Goal: Task Accomplishment & Management: Manage account settings

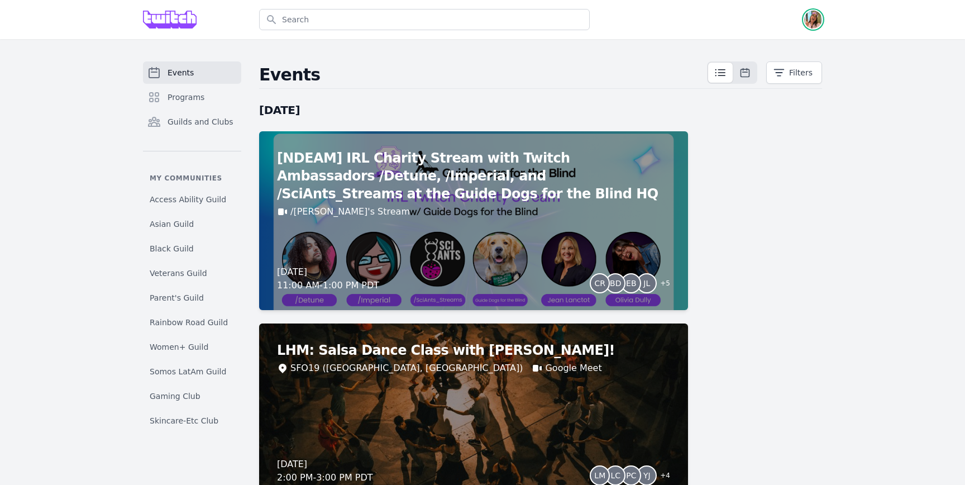
click at [813, 15] on img "button" at bounding box center [813, 20] width 18 height 18
click at [784, 43] on link "Admin" at bounding box center [768, 45] width 107 height 20
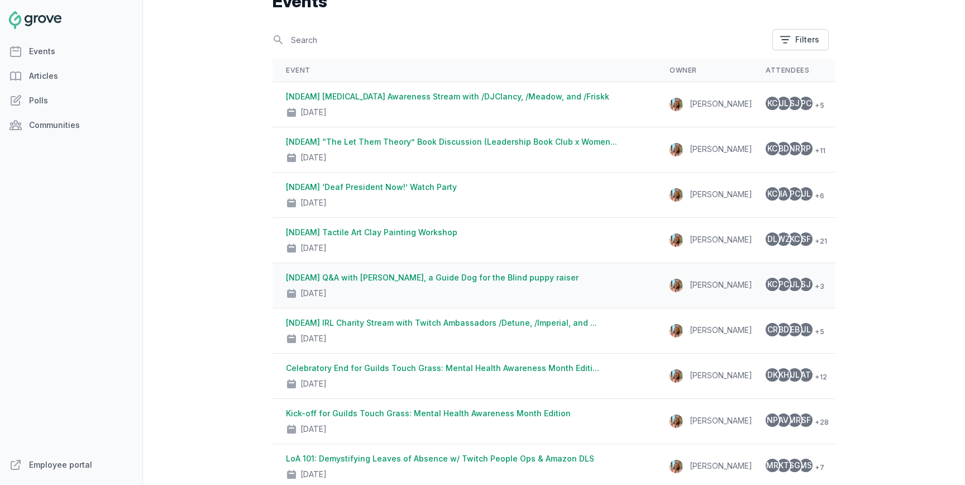
scroll to position [78, 0]
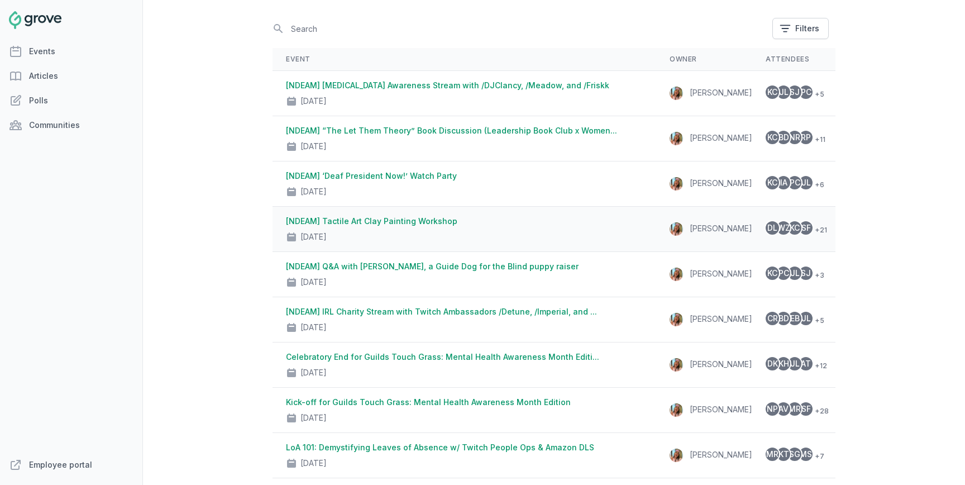
click at [514, 214] on td "[NDEAM] Tactile Art Clay Painting Workshop [DATE]" at bounding box center [464, 229] width 384 height 45
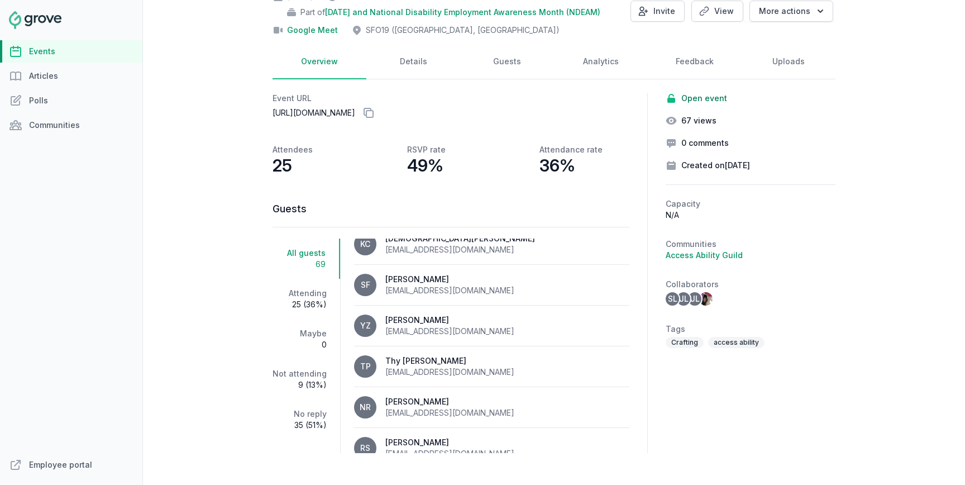
scroll to position [104, 0]
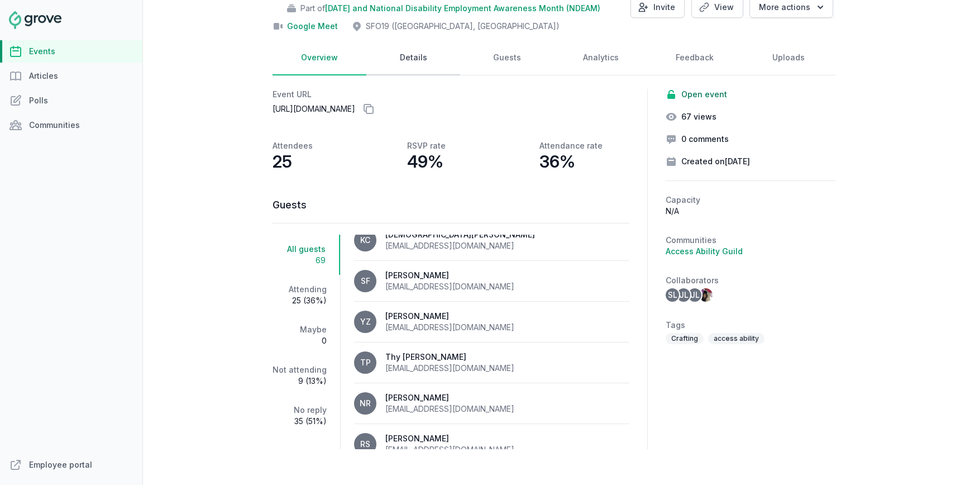
click at [447, 60] on link "Details" at bounding box center [413, 58] width 94 height 35
select select "96"
select select "43"
select select "2:00 PM"
select select "3:30 PM"
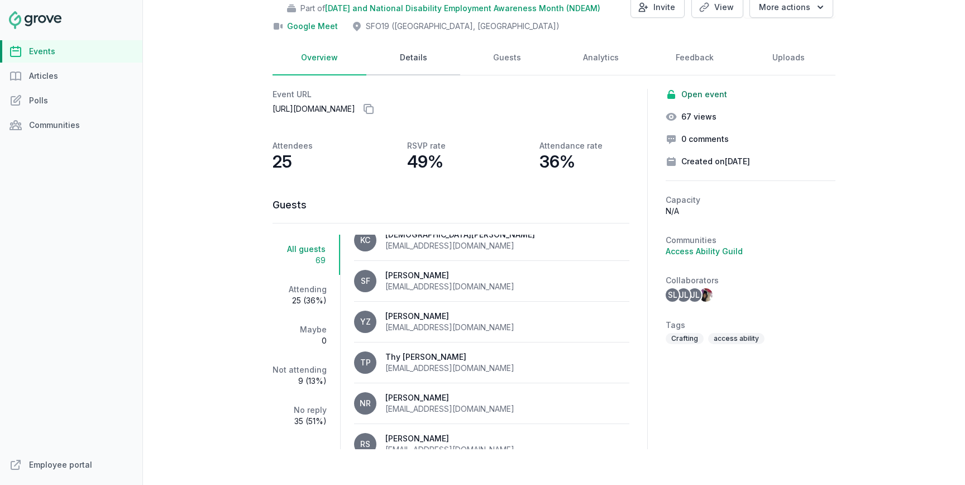
select select "89"
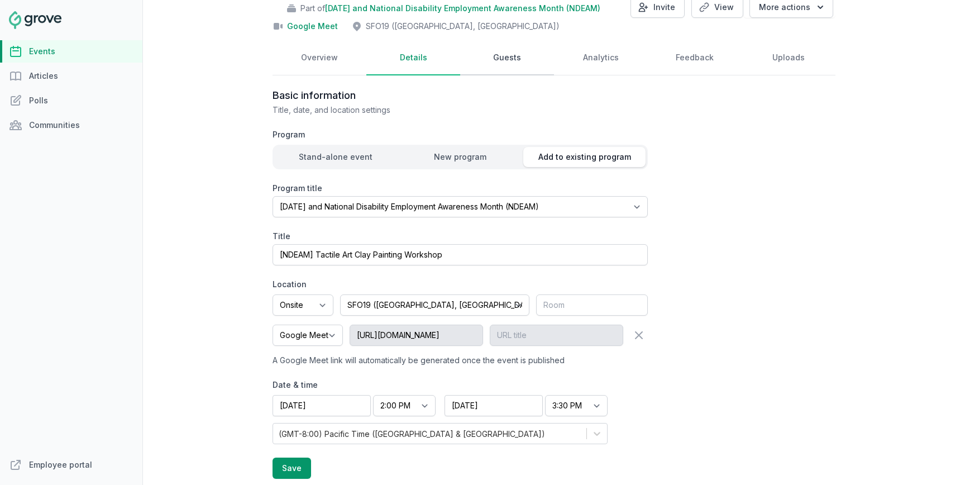
click at [491, 64] on link "Guests" at bounding box center [507, 58] width 94 height 35
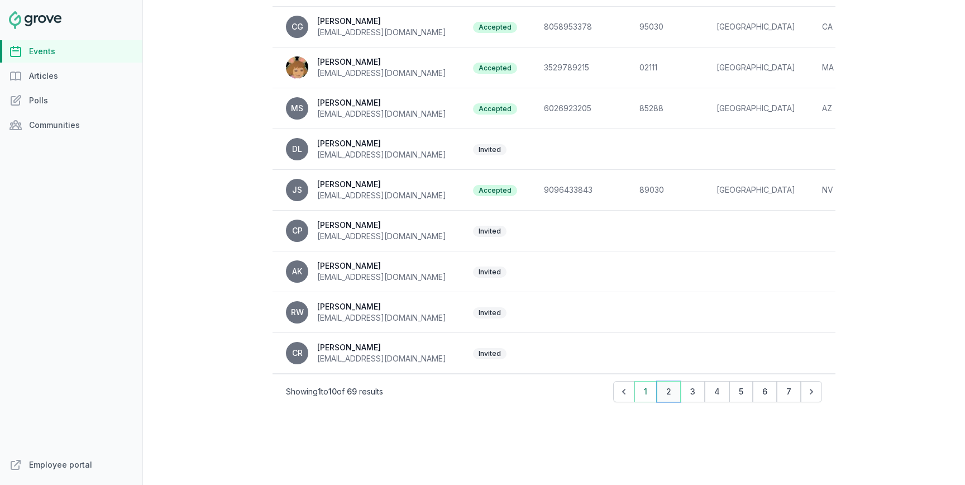
click at [674, 390] on button "2" at bounding box center [669, 391] width 24 height 21
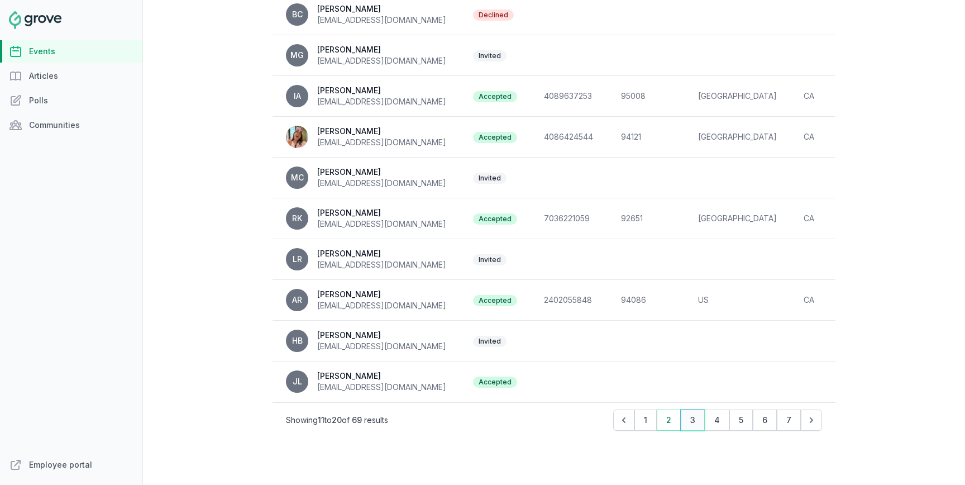
click at [692, 416] on button "3" at bounding box center [693, 419] width 24 height 21
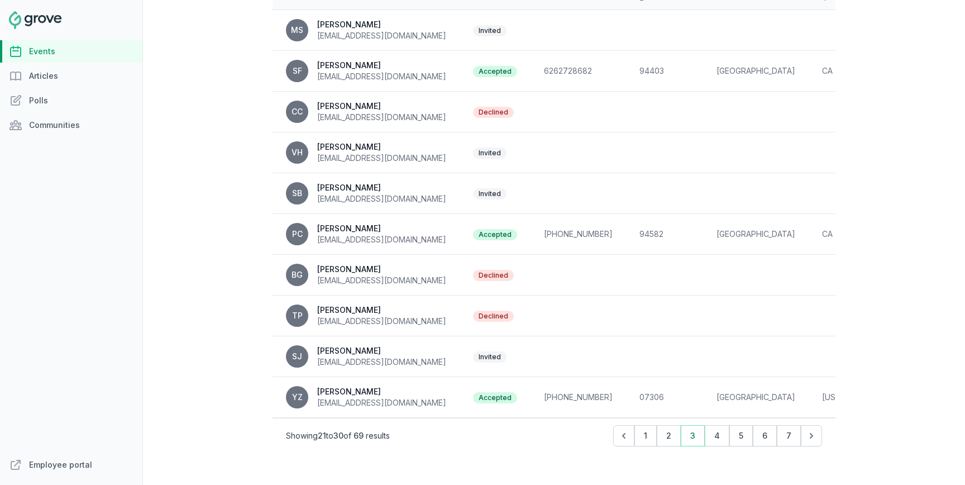
scroll to position [242, 0]
click at [712, 437] on button "4" at bounding box center [717, 434] width 25 height 21
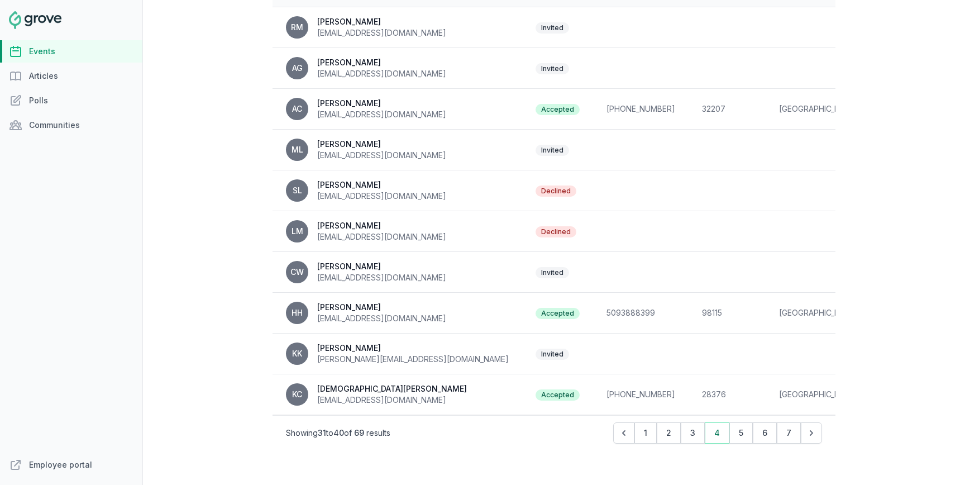
scroll to position [266, 0]
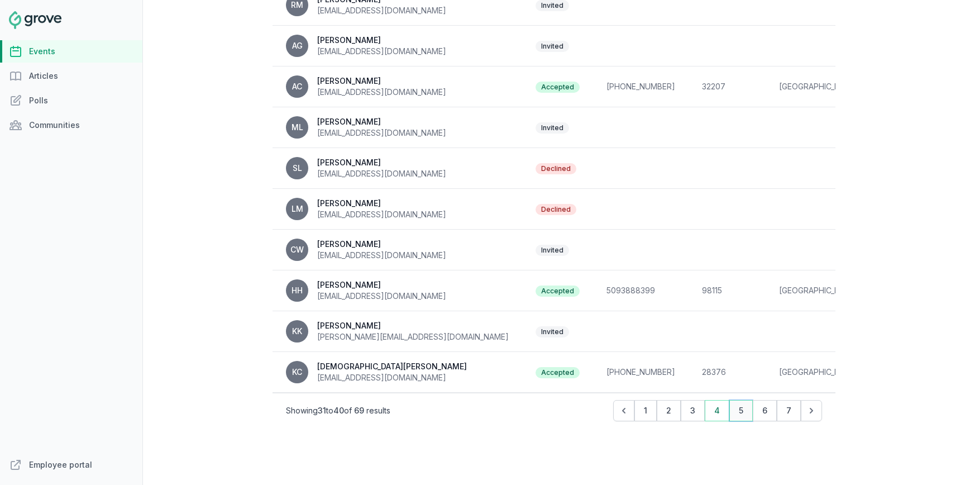
click at [750, 410] on button "5" at bounding box center [740, 410] width 23 height 21
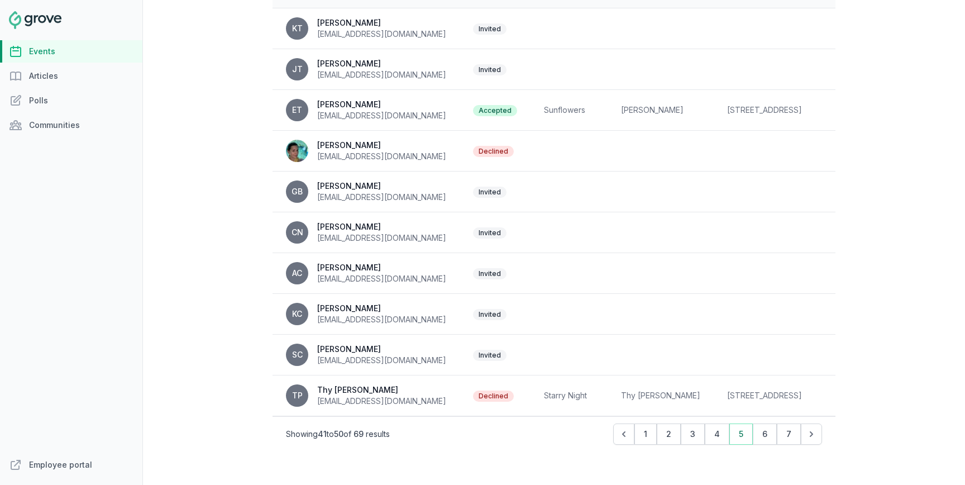
scroll to position [246, 0]
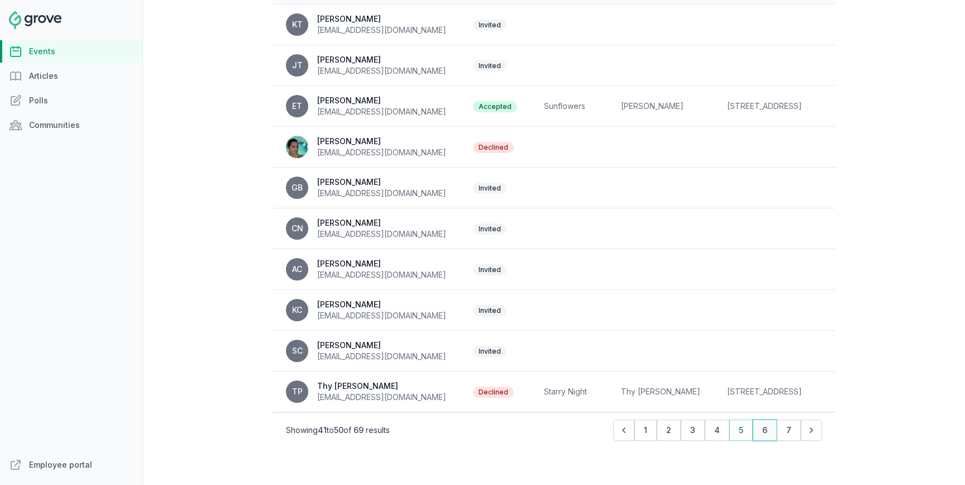
click at [762, 434] on button "6" at bounding box center [765, 429] width 24 height 21
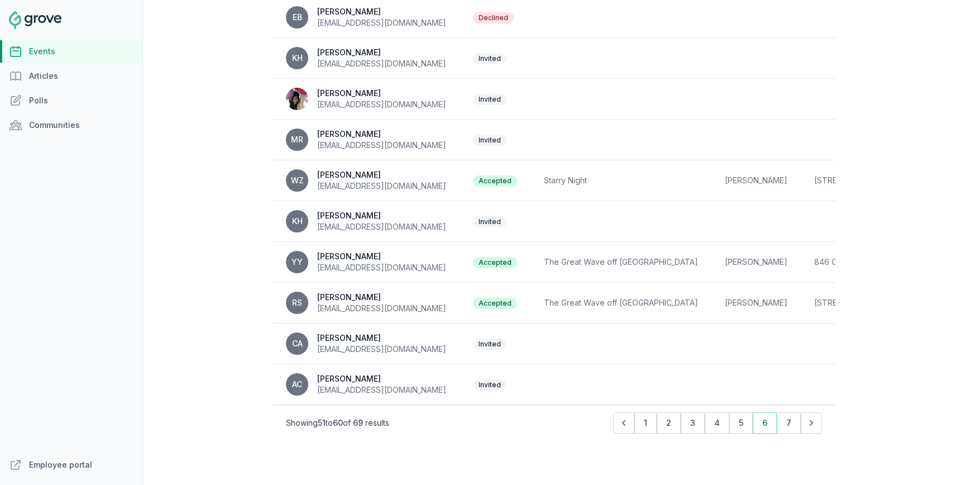
scroll to position [256, 0]
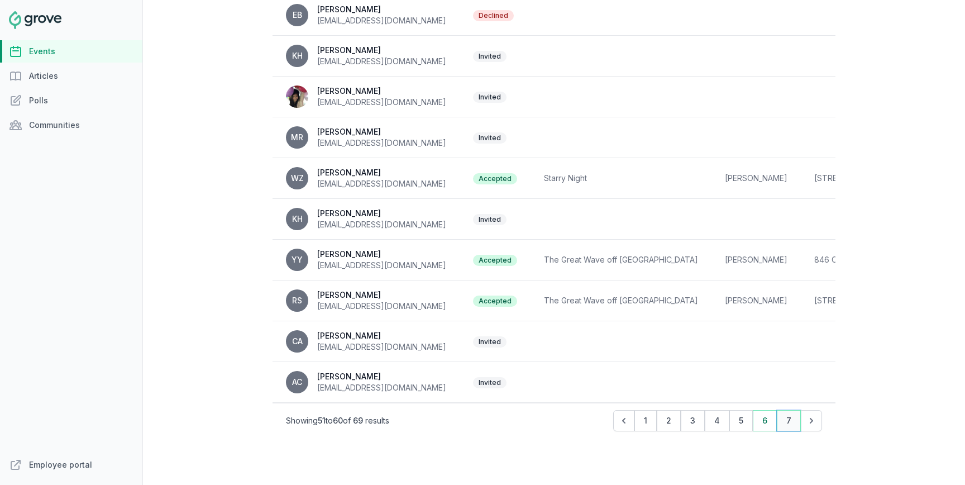
click at [783, 419] on button "7" at bounding box center [789, 420] width 24 height 21
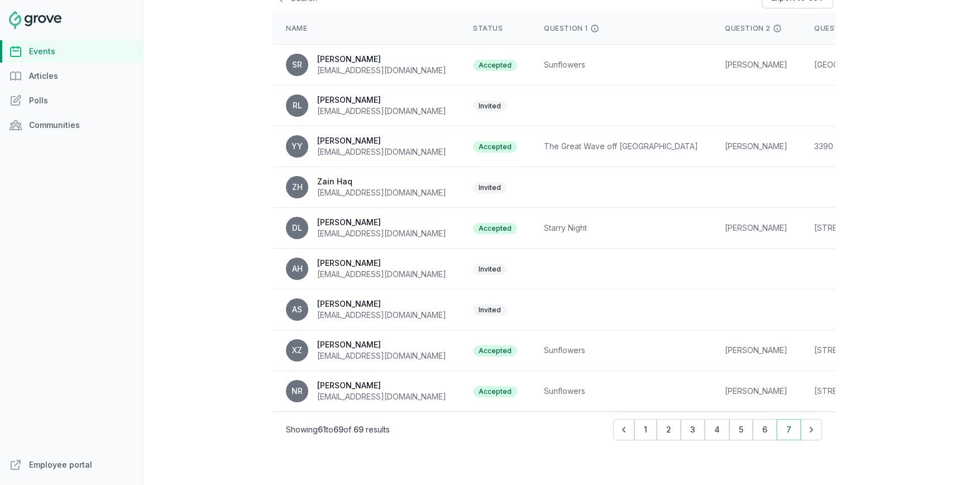
scroll to position [233, 0]
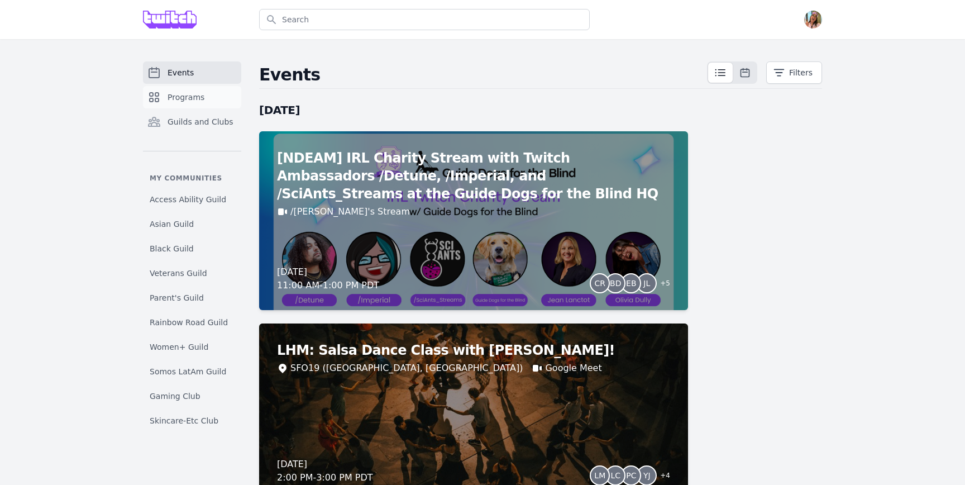
click at [195, 98] on span "Programs" at bounding box center [185, 97] width 37 height 11
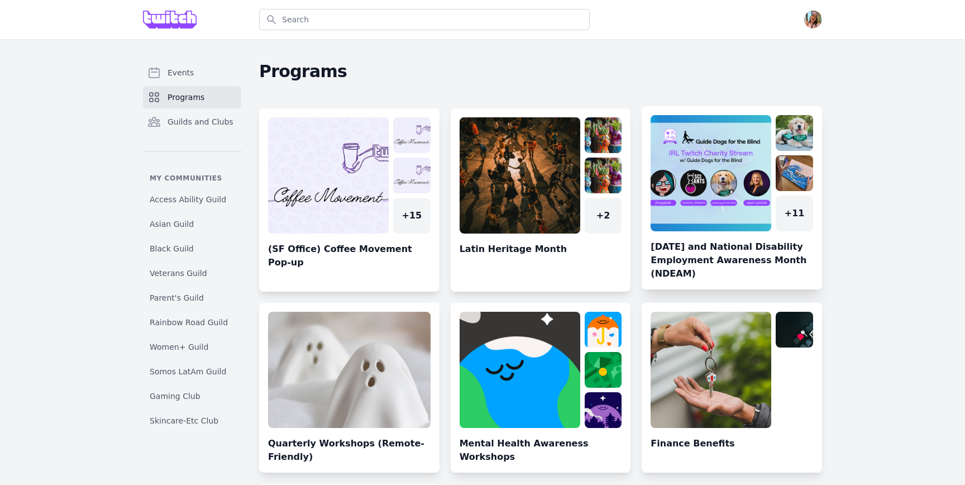
click at [696, 253] on link at bounding box center [731, 202] width 180 height 174
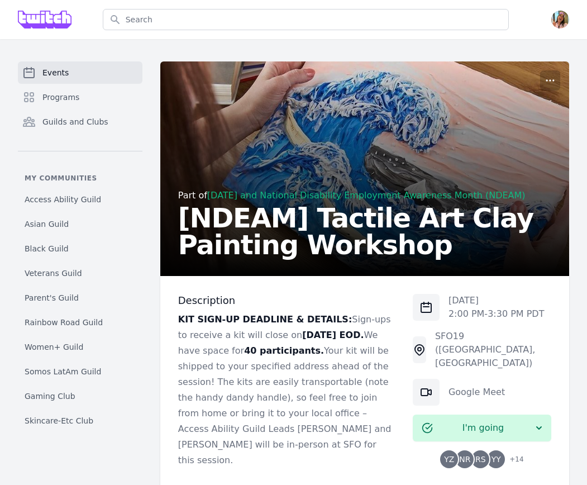
select select "The Kiss"
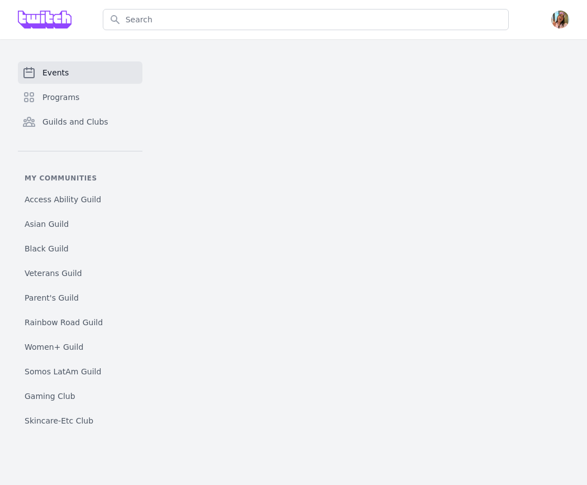
select select "The Kiss"
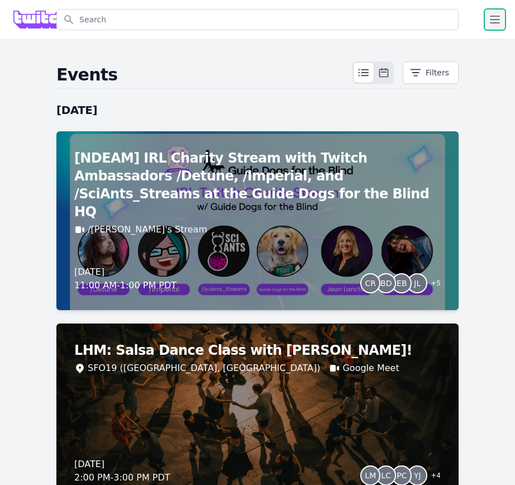
click at [492, 22] on icon "button" at bounding box center [494, 19] width 13 height 13
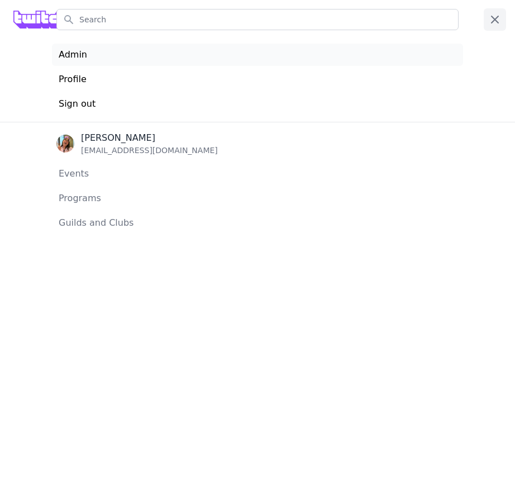
click at [356, 53] on link "Admin" at bounding box center [257, 55] width 411 height 22
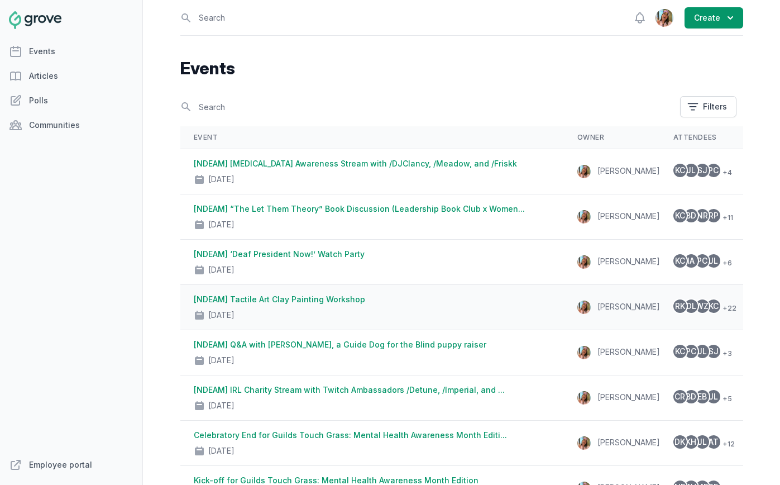
click at [514, 310] on td "RK DL WZ KC + 22" at bounding box center [705, 307] width 90 height 45
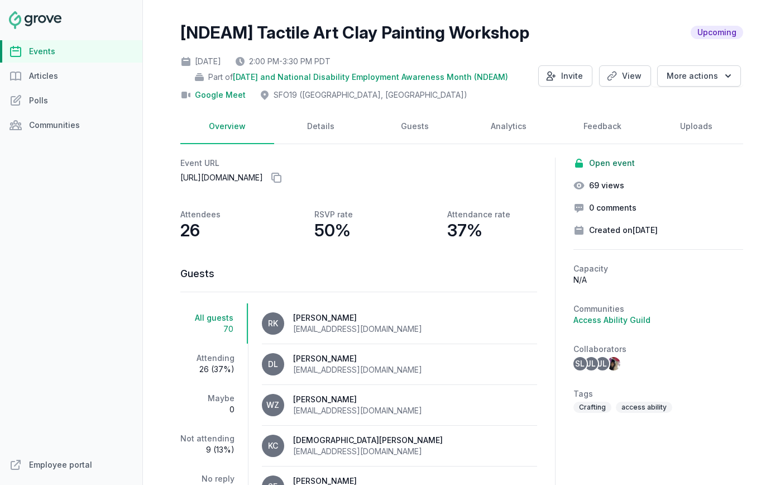
scroll to position [6, 0]
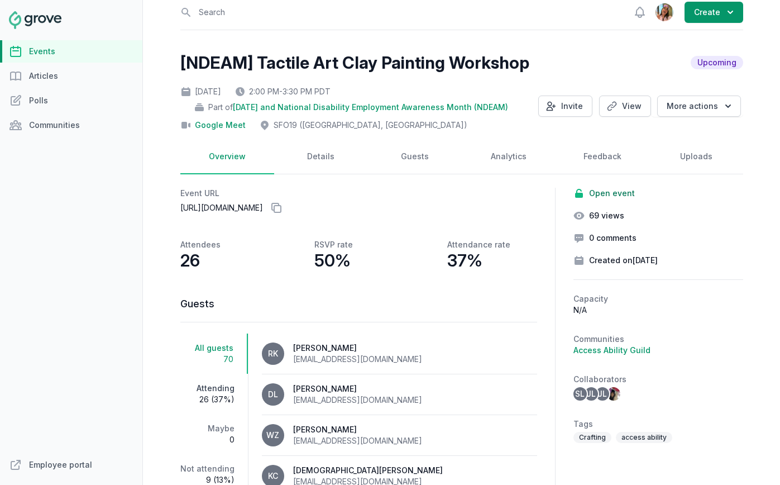
click at [197, 396] on span "26 (37%)" at bounding box center [207, 399] width 54 height 11
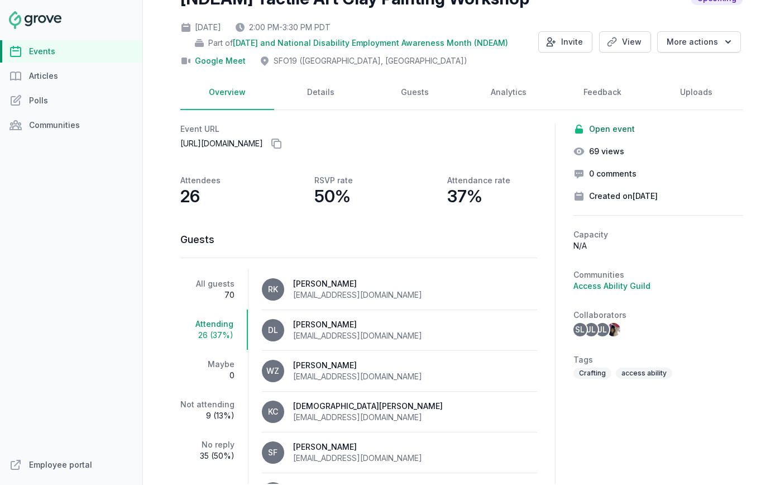
scroll to position [38, 0]
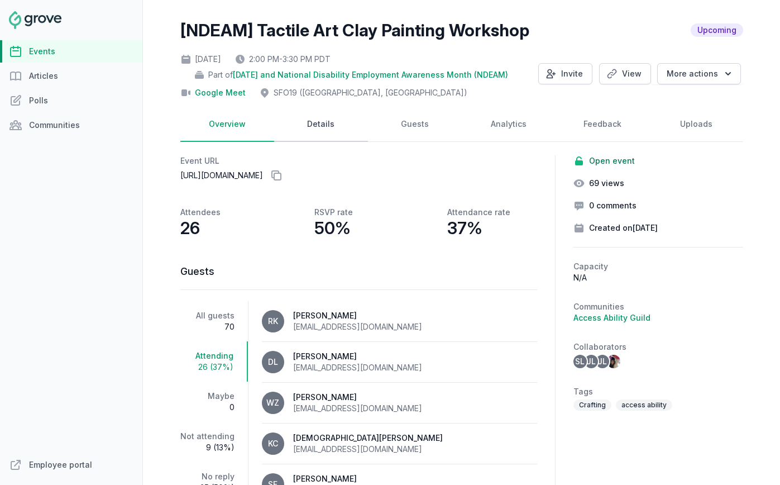
click at [302, 125] on link "Details" at bounding box center [321, 124] width 94 height 35
select select "96"
select select "43"
select select "2:00 PM"
select select "3:30 PM"
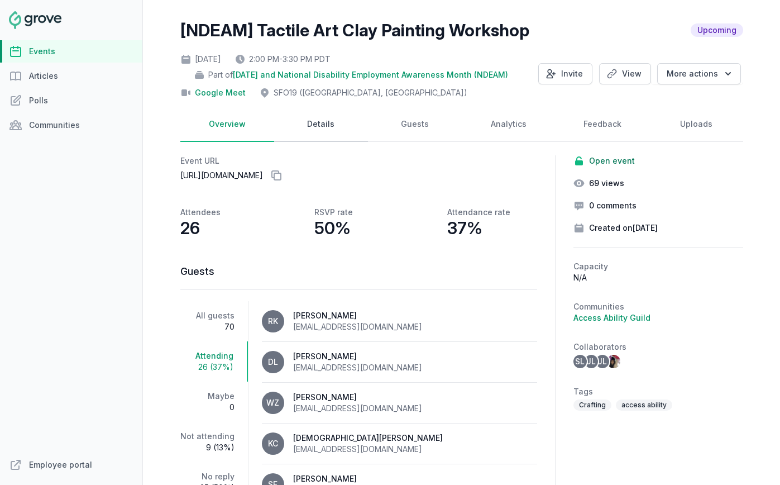
select select "89"
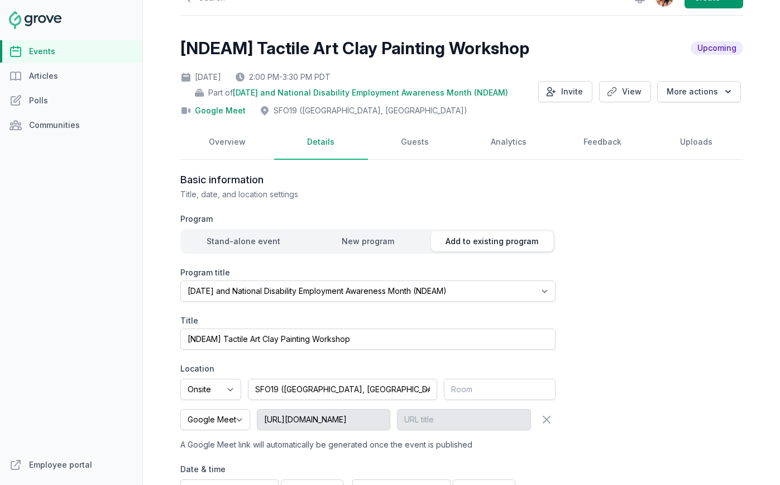
scroll to position [0, 0]
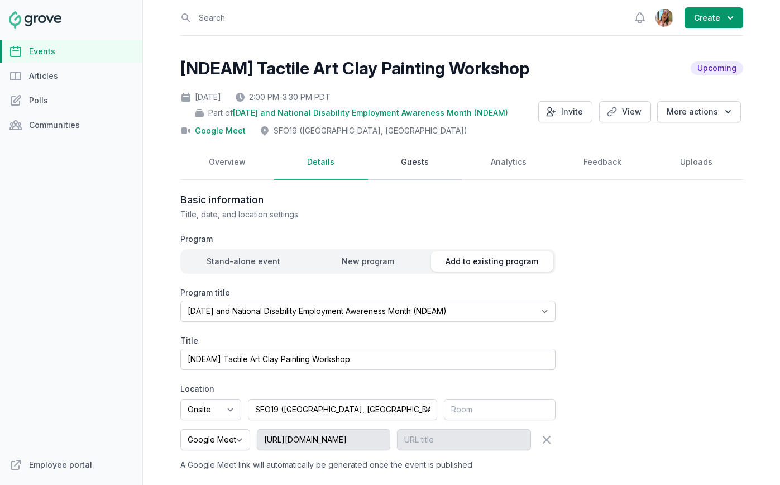
click at [428, 155] on link "Guests" at bounding box center [415, 162] width 94 height 35
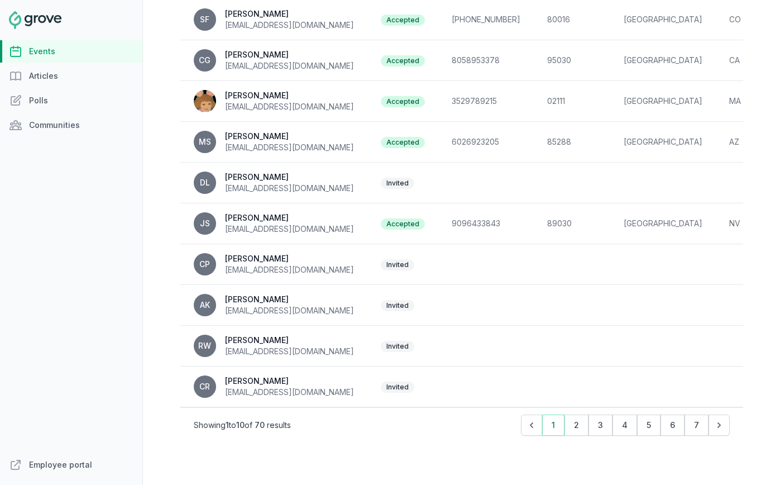
scroll to position [267, 0]
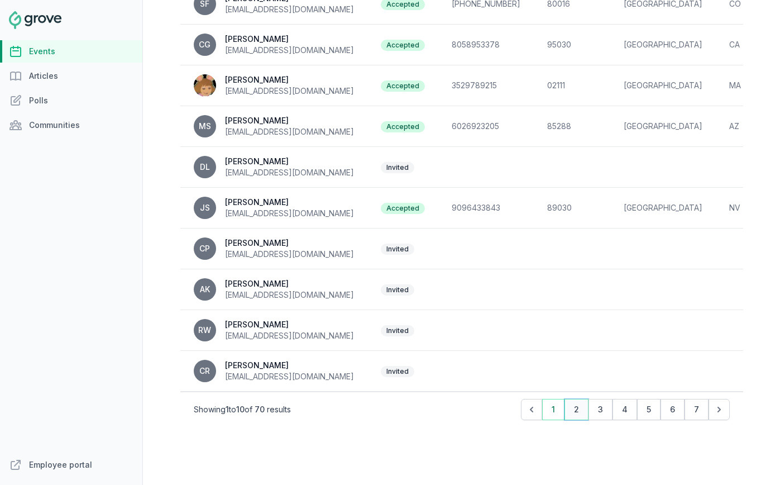
click at [514, 410] on button "2" at bounding box center [576, 409] width 24 height 21
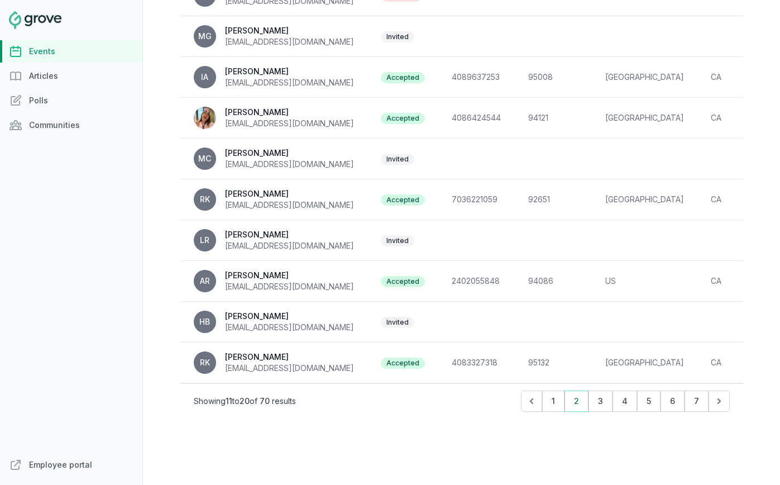
scroll to position [285, 0]
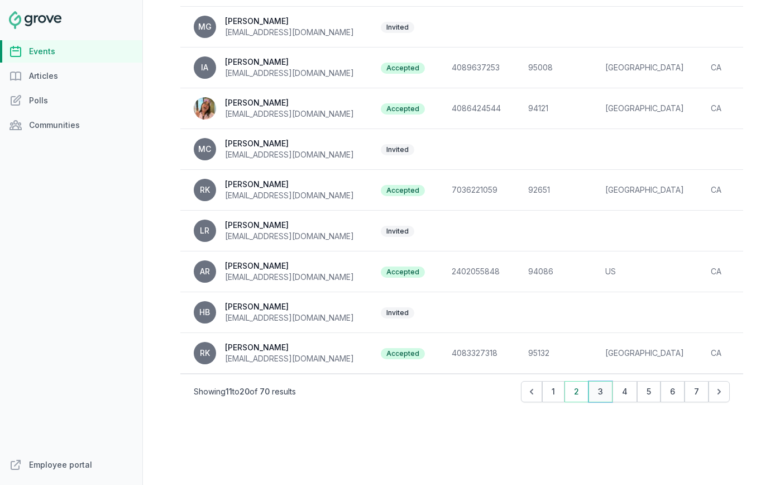
click at [514, 392] on button "3" at bounding box center [600, 391] width 24 height 21
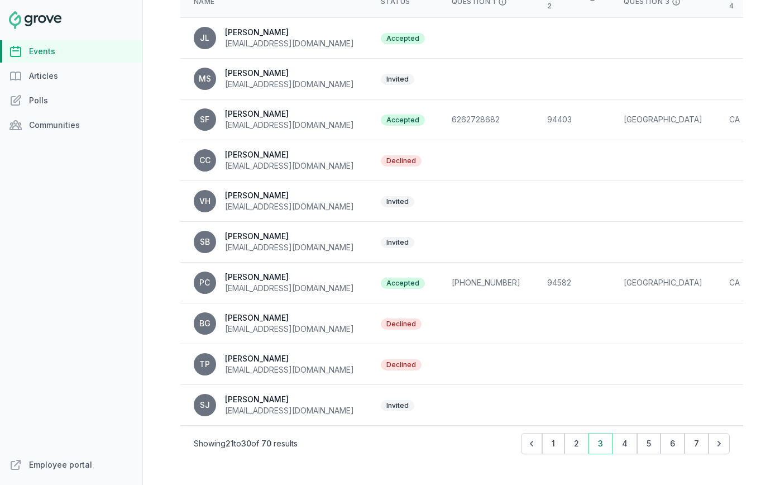
scroll to position [269, 0]
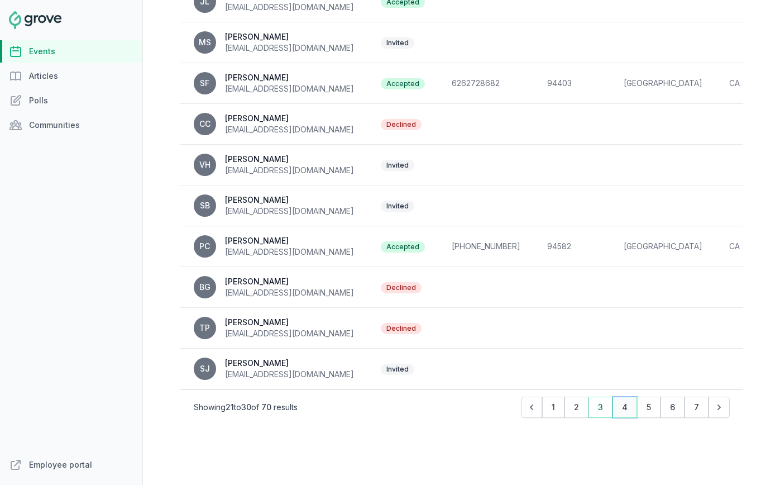
click at [514, 401] on button "4" at bounding box center [624, 406] width 25 height 21
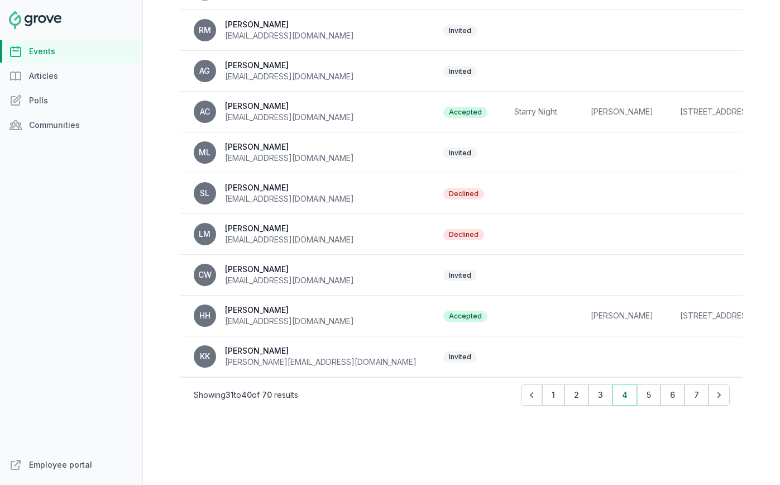
scroll to position [285, 0]
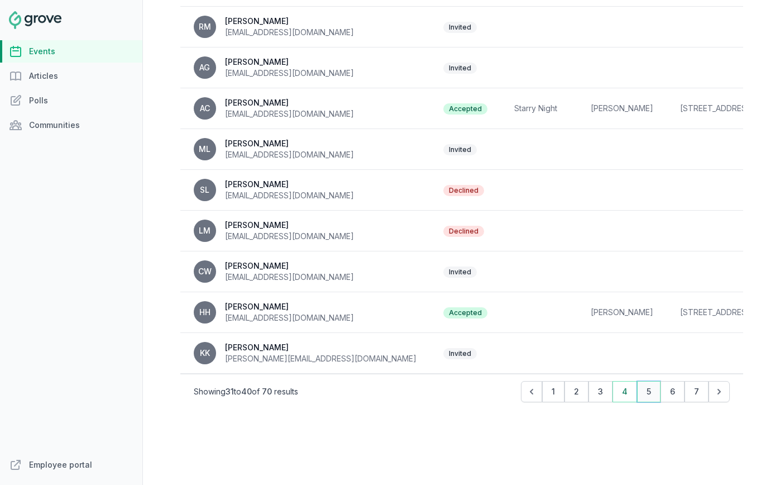
click at [514, 385] on button "5" at bounding box center [648, 391] width 23 height 21
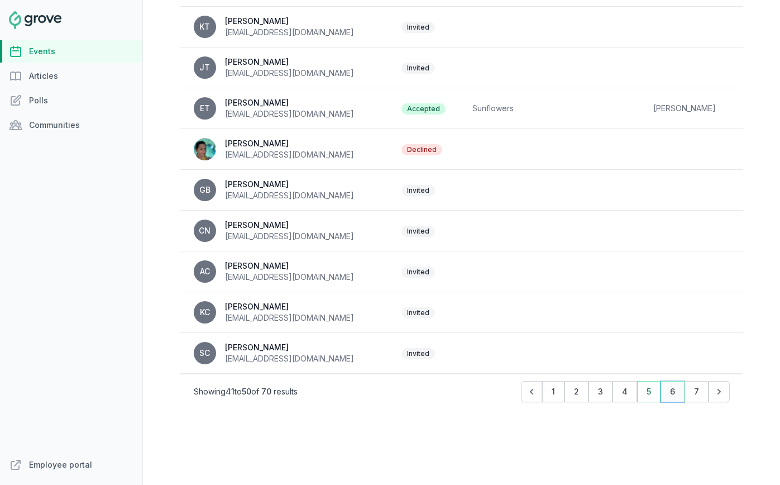
click at [514, 394] on button "6" at bounding box center [672, 391] width 24 height 21
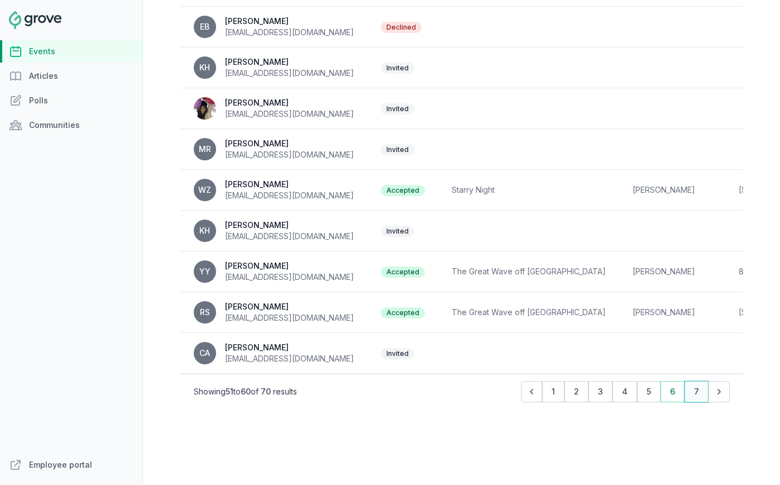
click at [514, 392] on button "7" at bounding box center [696, 391] width 24 height 21
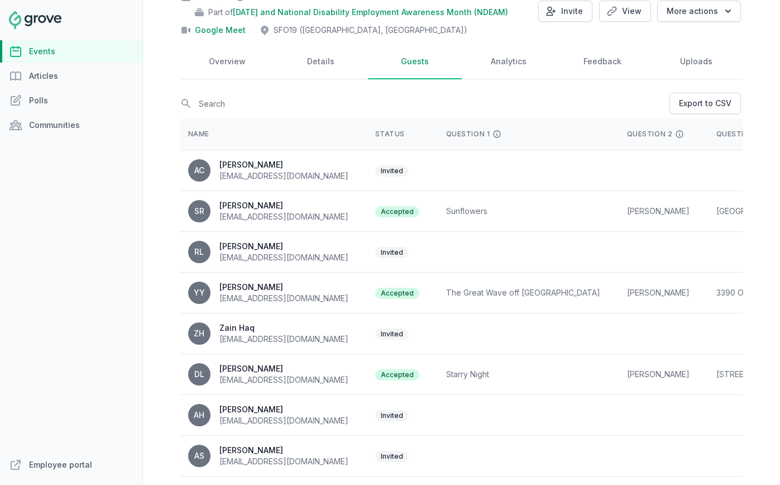
scroll to position [0, 0]
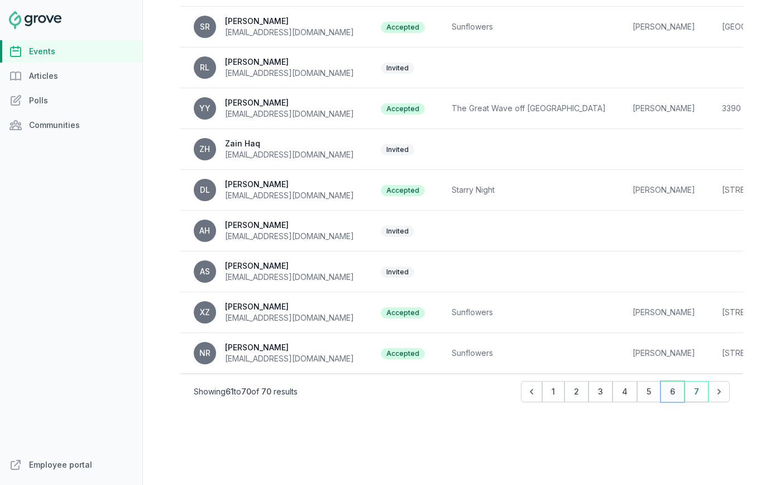
click at [514, 400] on button "6" at bounding box center [672, 391] width 24 height 21
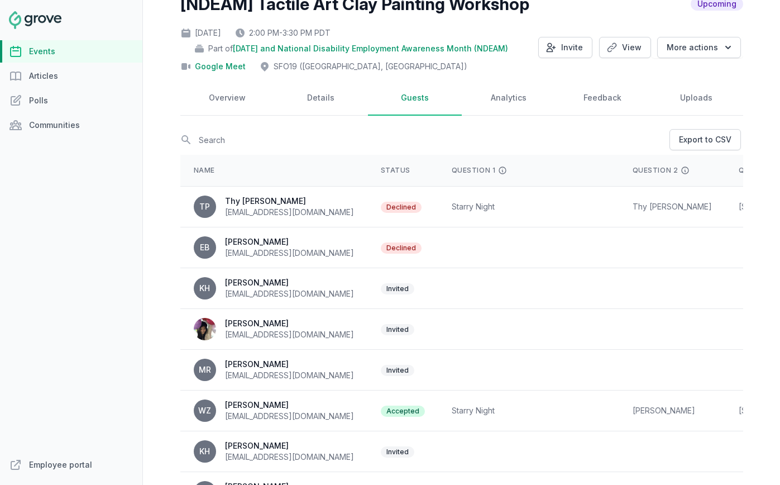
scroll to position [31, 0]
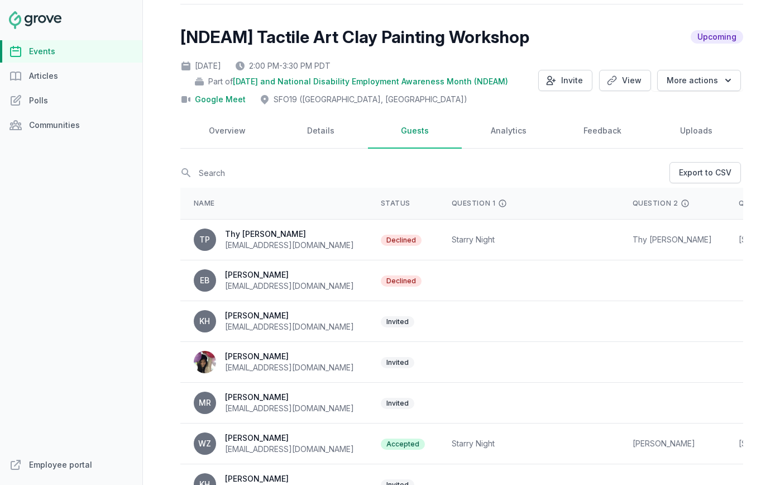
click at [381, 243] on span "Declined" at bounding box center [401, 239] width 41 height 11
click at [438, 240] on td "Starry Night" at bounding box center [528, 239] width 181 height 41
click at [239, 127] on link "Overview" at bounding box center [227, 131] width 94 height 35
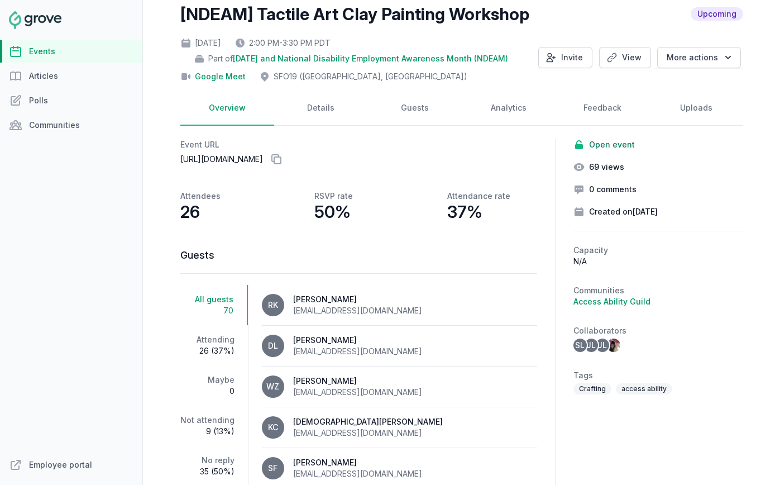
scroll to position [53, 0]
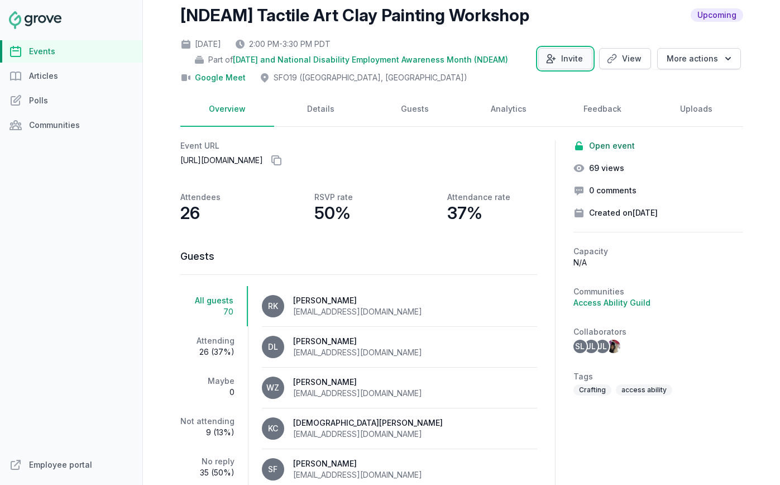
click at [514, 61] on icon "button" at bounding box center [550, 58] width 11 height 11
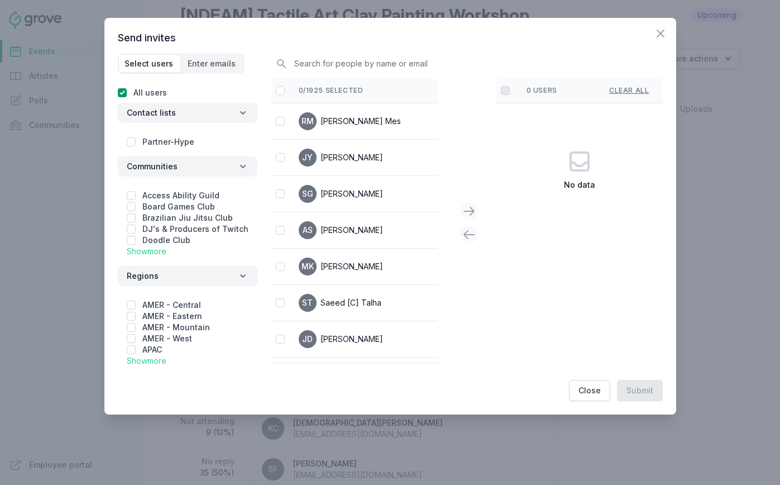
click at [215, 52] on div "Send invites Select users Enter emails Search Invite list 0 valid emails entere…" at bounding box center [390, 200] width 545 height 339
click at [215, 56] on button "Enter emails" at bounding box center [212, 64] width 61 height 18
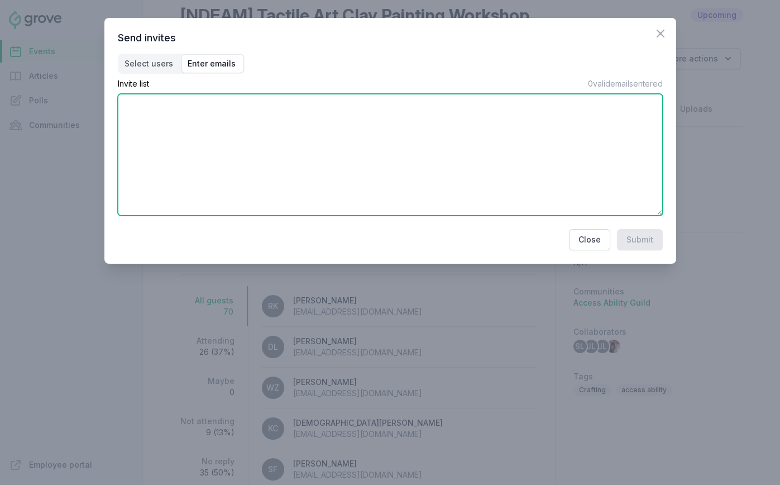
click at [176, 99] on textarea at bounding box center [390, 155] width 545 height 122
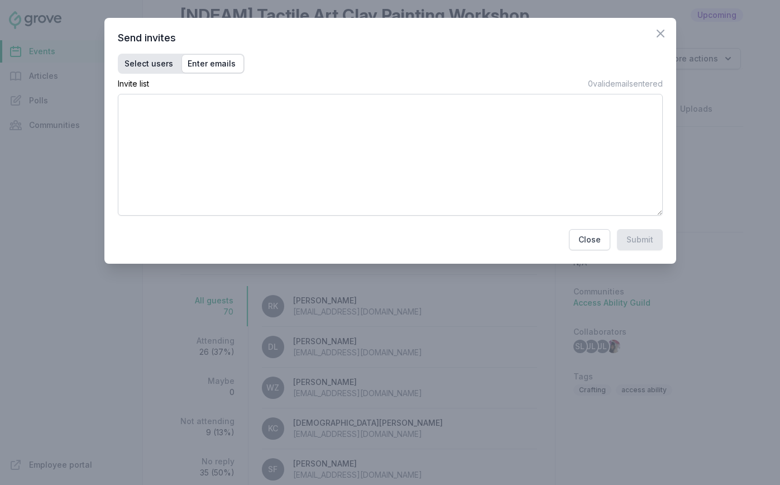
click at [147, 64] on span "Select users" at bounding box center [149, 63] width 49 height 11
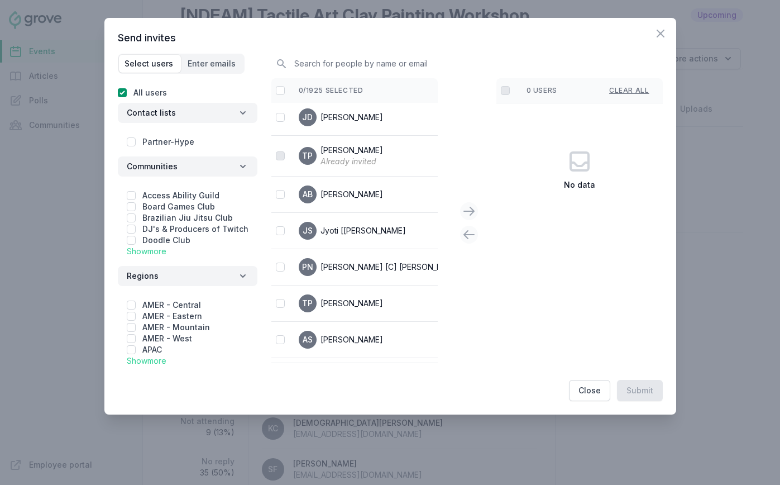
scroll to position [0, 0]
click at [326, 88] on th "0/1925 selected" at bounding box center [436, 90] width 303 height 25
click at [322, 65] on input "text" at bounding box center [469, 64] width 387 height 20
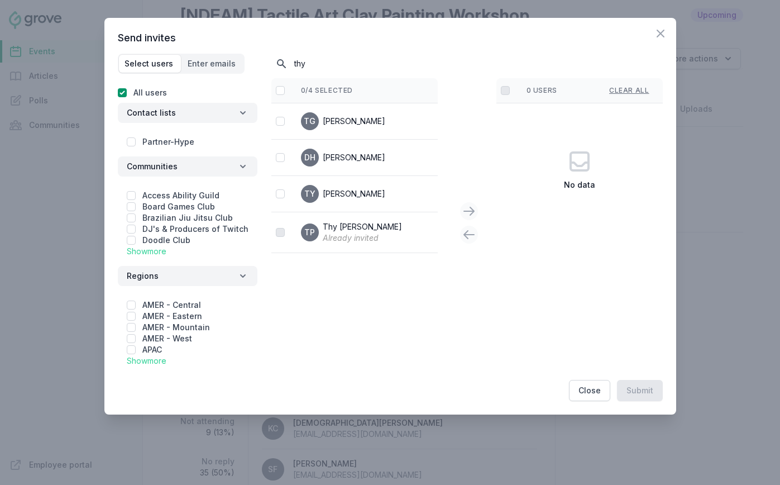
type input "thy"
click at [514, 385] on button "Close" at bounding box center [589, 390] width 41 height 21
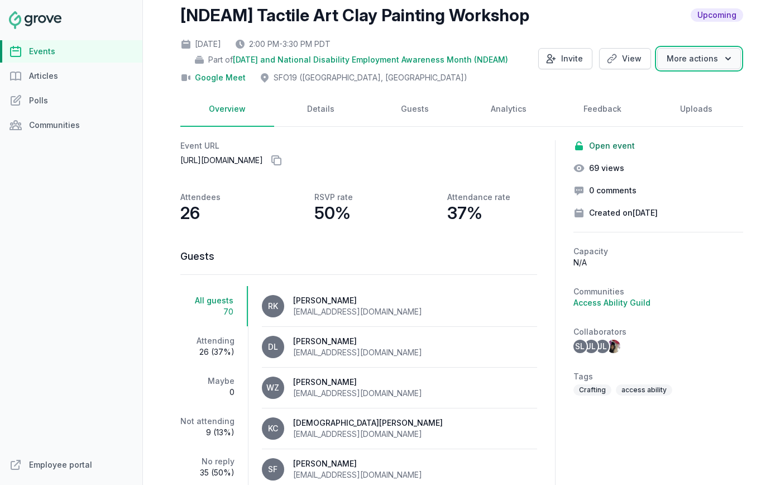
click at [514, 60] on button "More actions" at bounding box center [699, 58] width 84 height 21
click at [467, 132] on div "[NDEAM] Tactile Art Clay Painting Workshop Upcoming Thu, Oct 23, 2025 2:00 PM -…" at bounding box center [461, 252] width 563 height 495
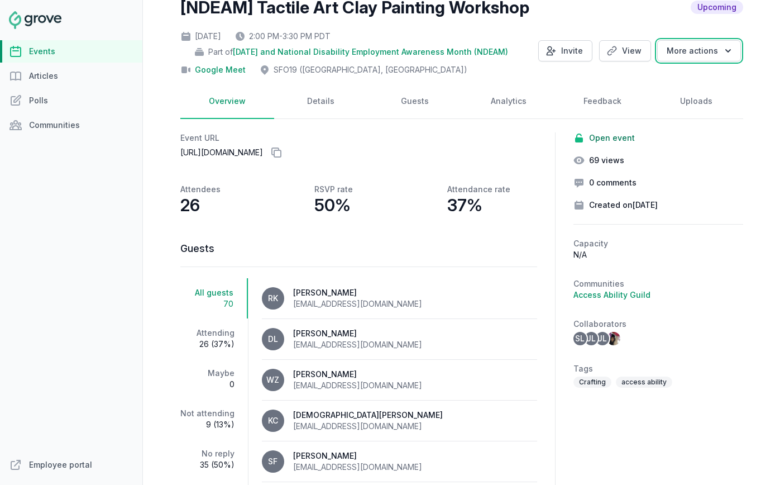
scroll to position [46, 0]
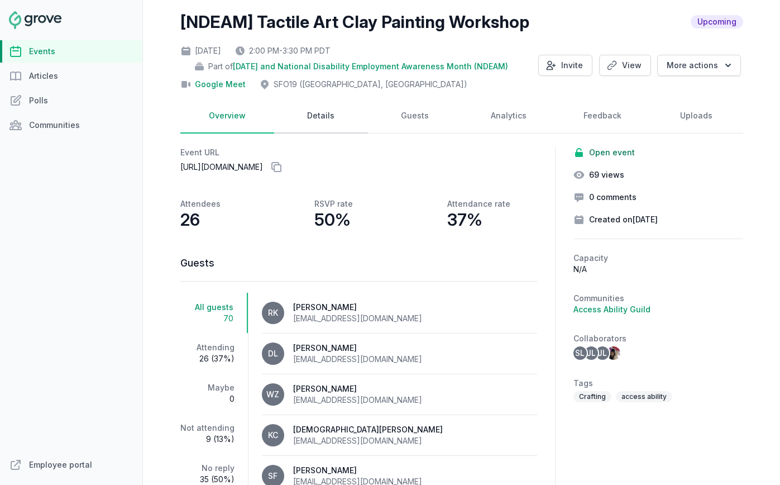
click at [315, 115] on link "Details" at bounding box center [321, 116] width 94 height 35
select select "96"
select select "43"
select select "2:00 PM"
select select "3:30 PM"
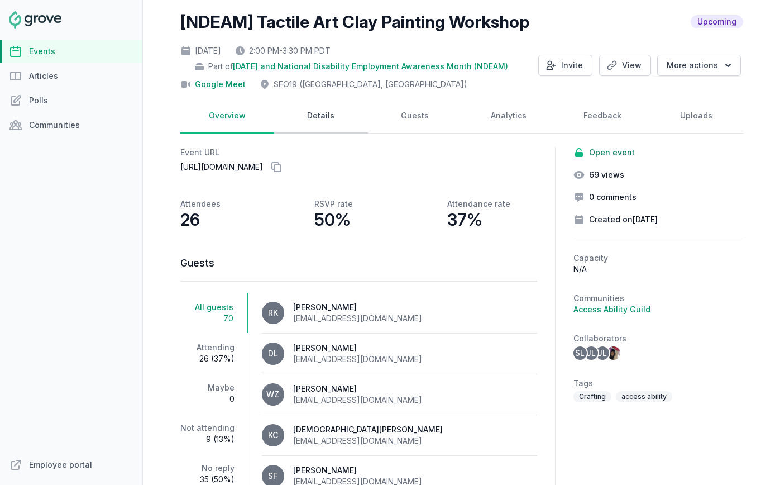
select select "89"
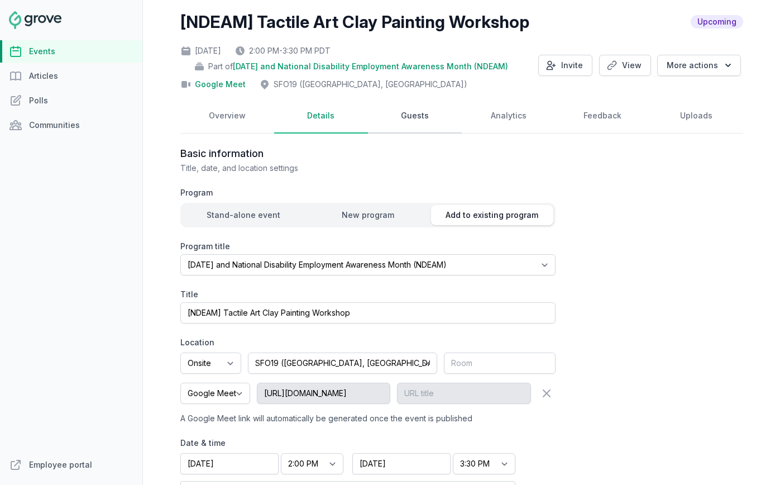
click at [383, 114] on link "Guests" at bounding box center [415, 116] width 94 height 35
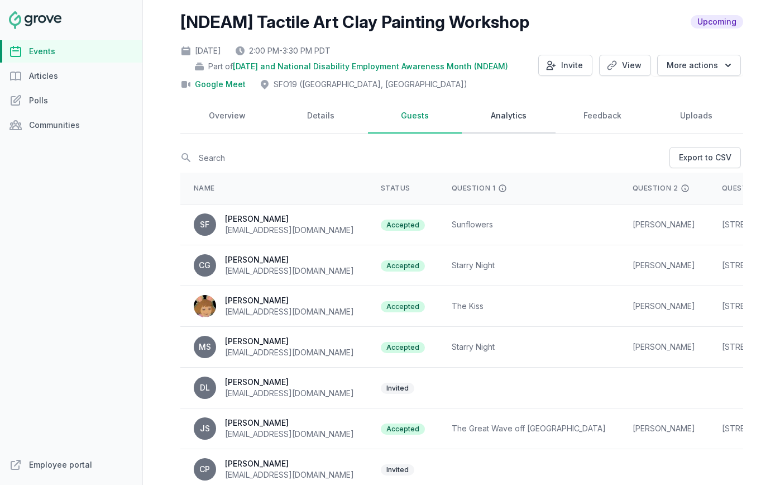
click at [473, 114] on link "Analytics" at bounding box center [509, 116] width 94 height 35
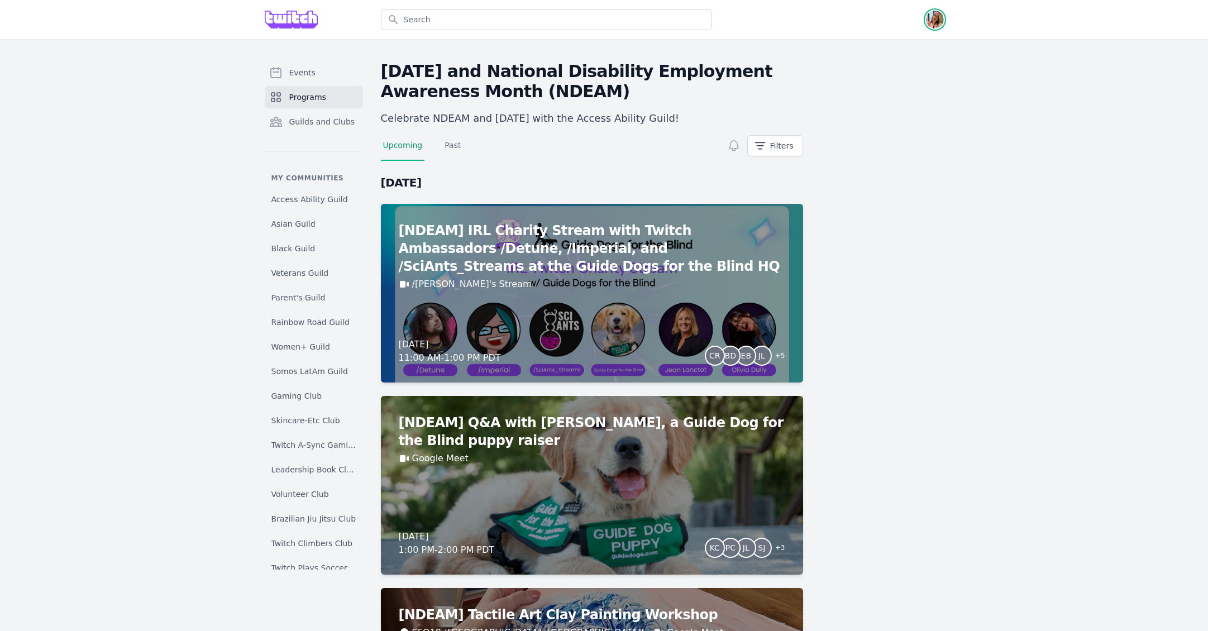
click at [942, 23] on img "button" at bounding box center [935, 20] width 18 height 18
click at [924, 47] on link "Admin" at bounding box center [889, 45] width 107 height 20
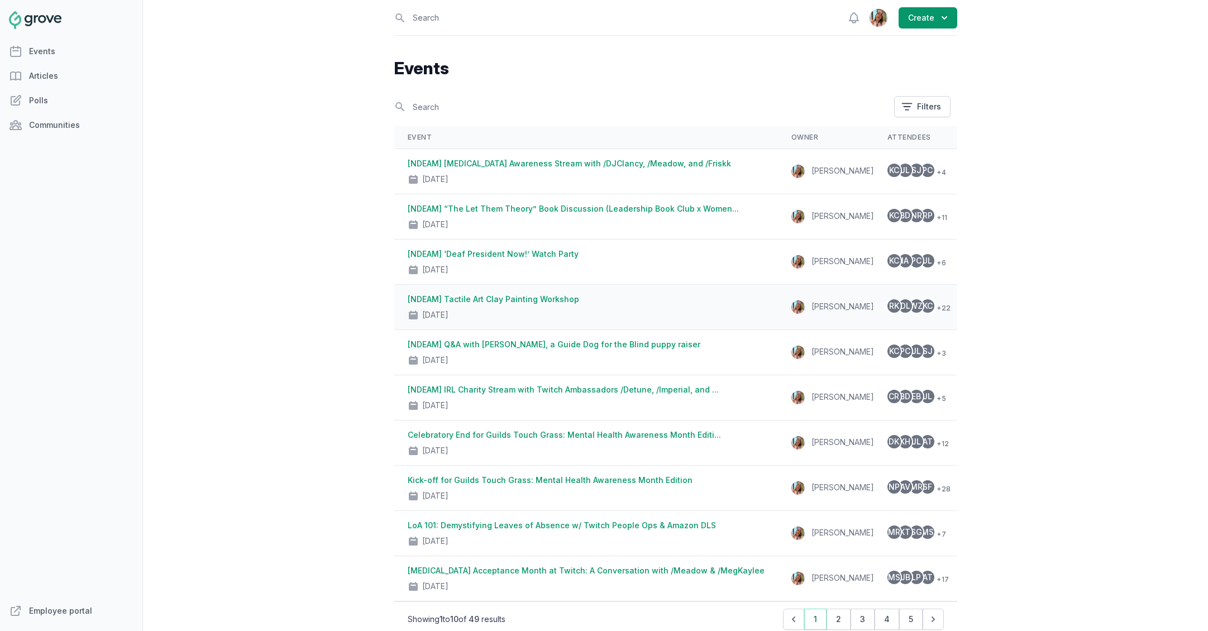
click at [727, 295] on td "[NDEAM] Tactile Art Clay Painting Workshop [DATE]" at bounding box center [586, 307] width 384 height 45
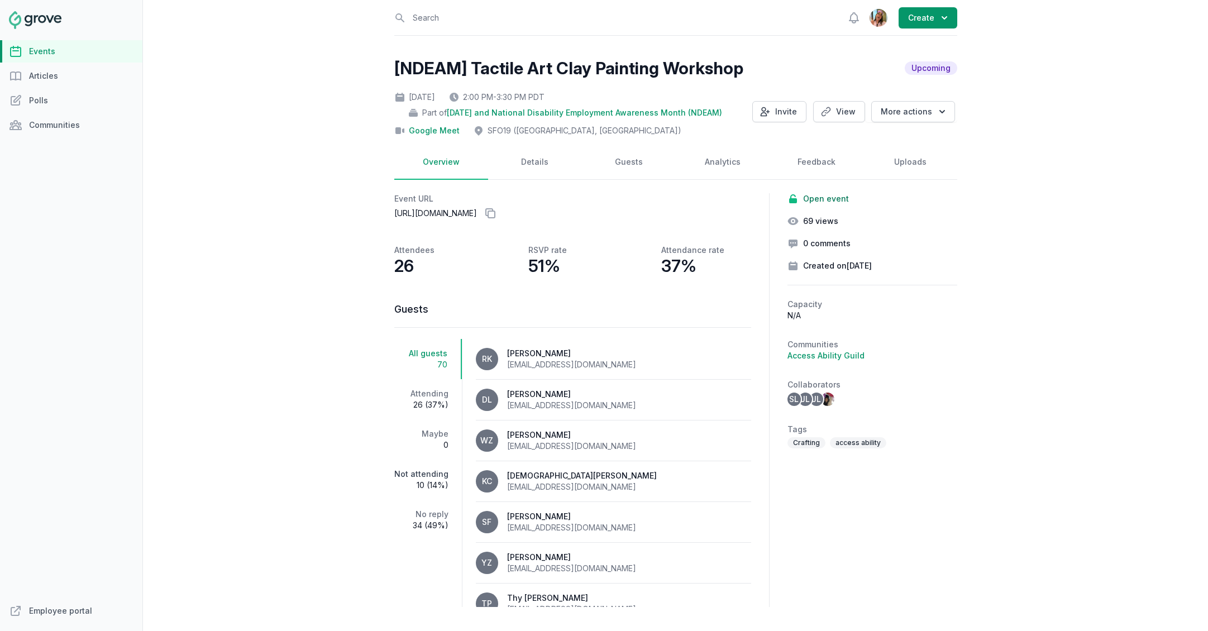
click at [428, 473] on link "Not attending 10 (14%)" at bounding box center [428, 479] width 68 height 40
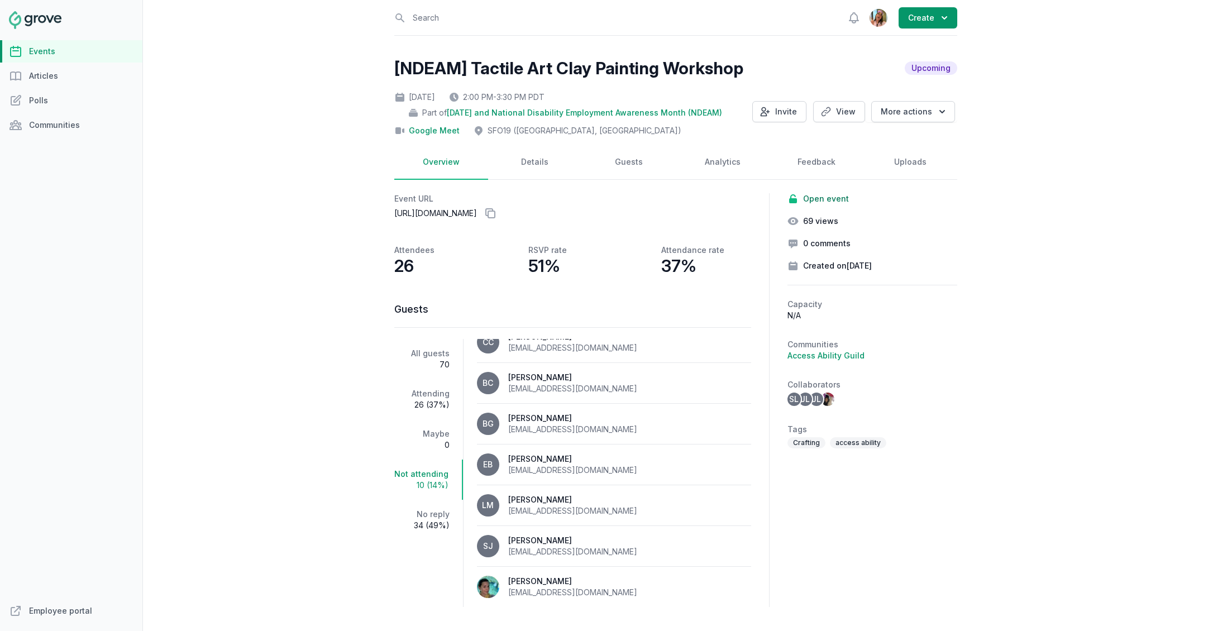
scroll to position [12, 0]
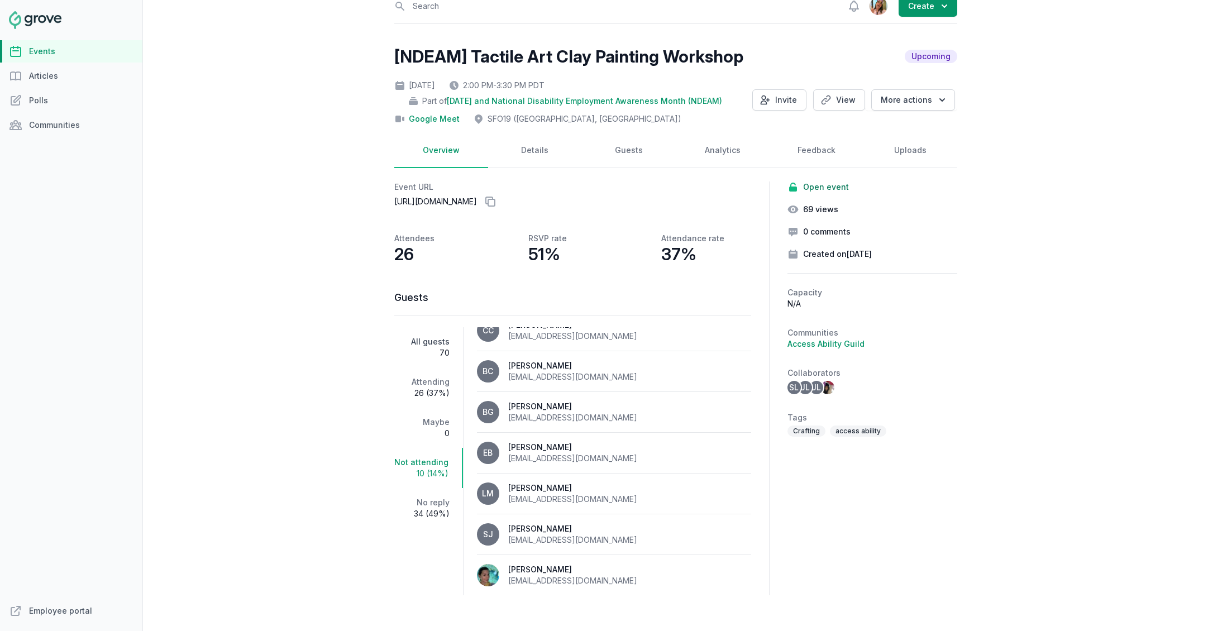
click at [417, 348] on span "70" at bounding box center [421, 352] width 55 height 11
click at [619, 162] on link "Guests" at bounding box center [629, 150] width 94 height 35
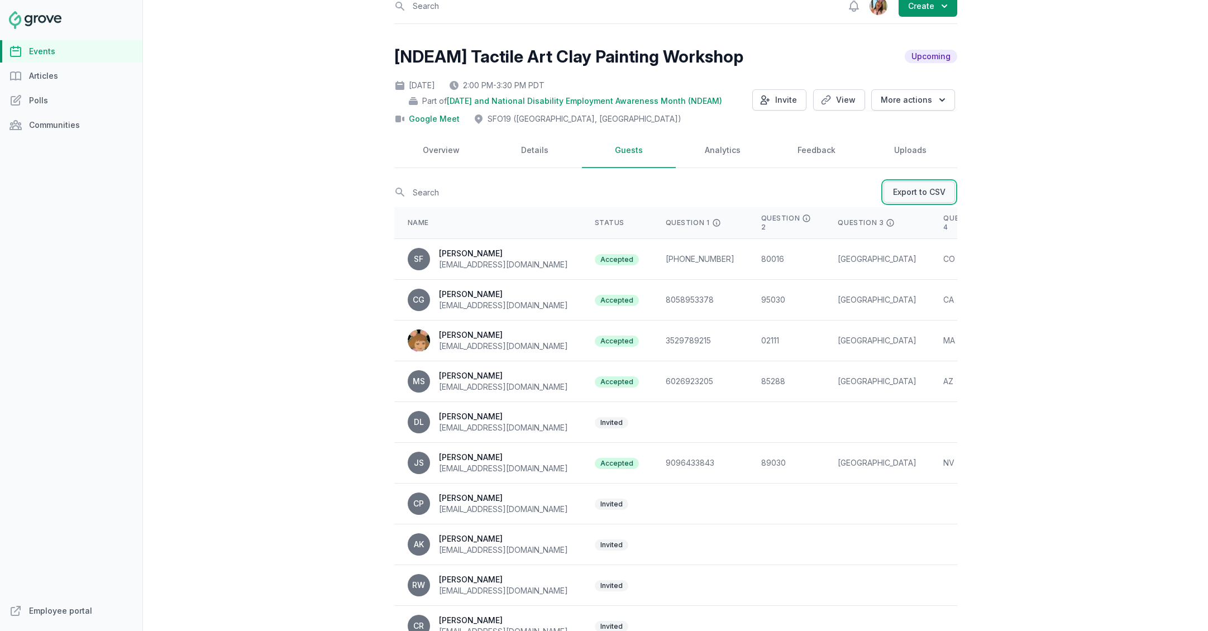
click at [901, 197] on link "Export to CSV" at bounding box center [918, 191] width 71 height 21
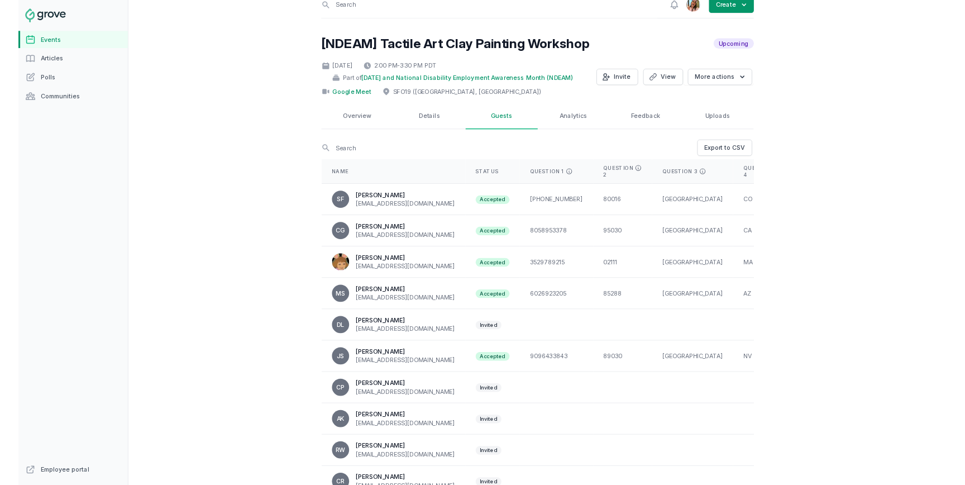
scroll to position [12, 0]
